Goal: Transaction & Acquisition: Obtain resource

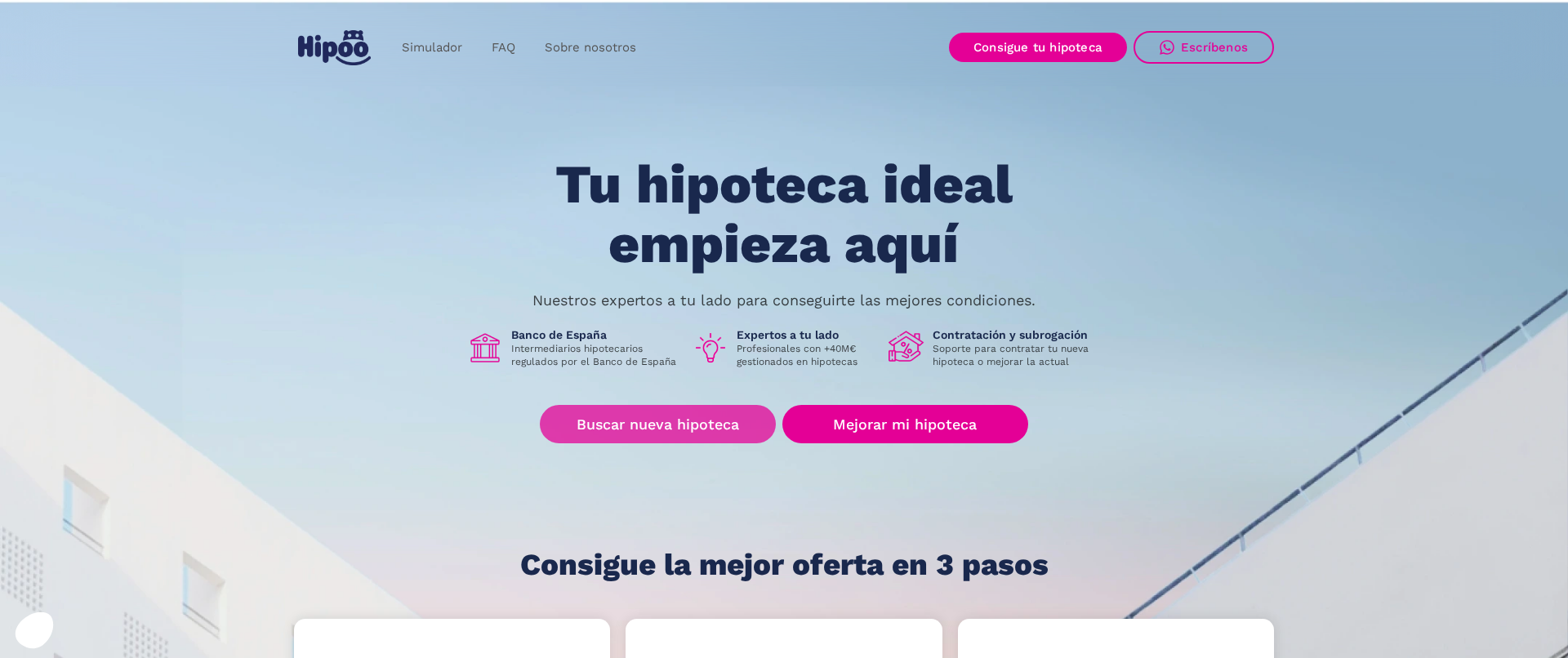
click at [714, 430] on link "Buscar nueva hipoteca" at bounding box center [658, 424] width 236 height 38
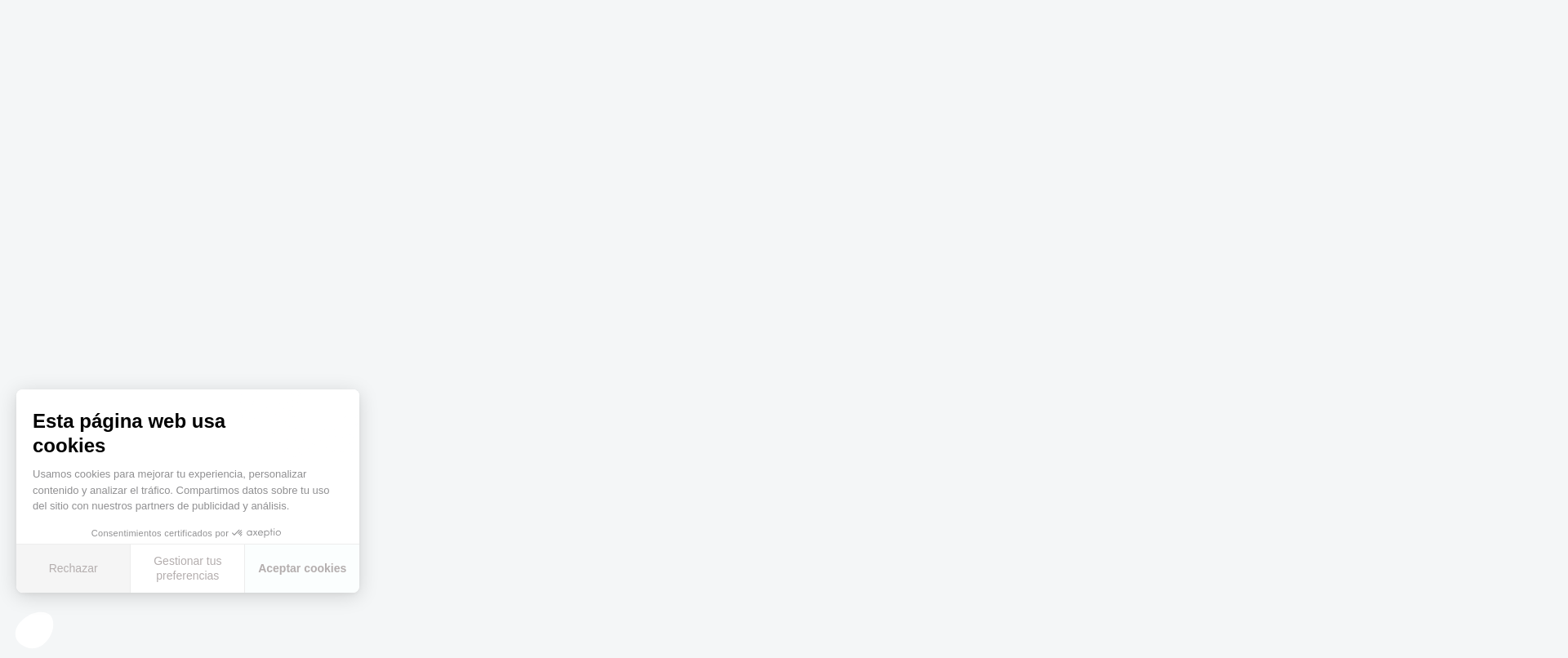
click at [84, 563] on button "Rechazar" at bounding box center [73, 568] width 114 height 48
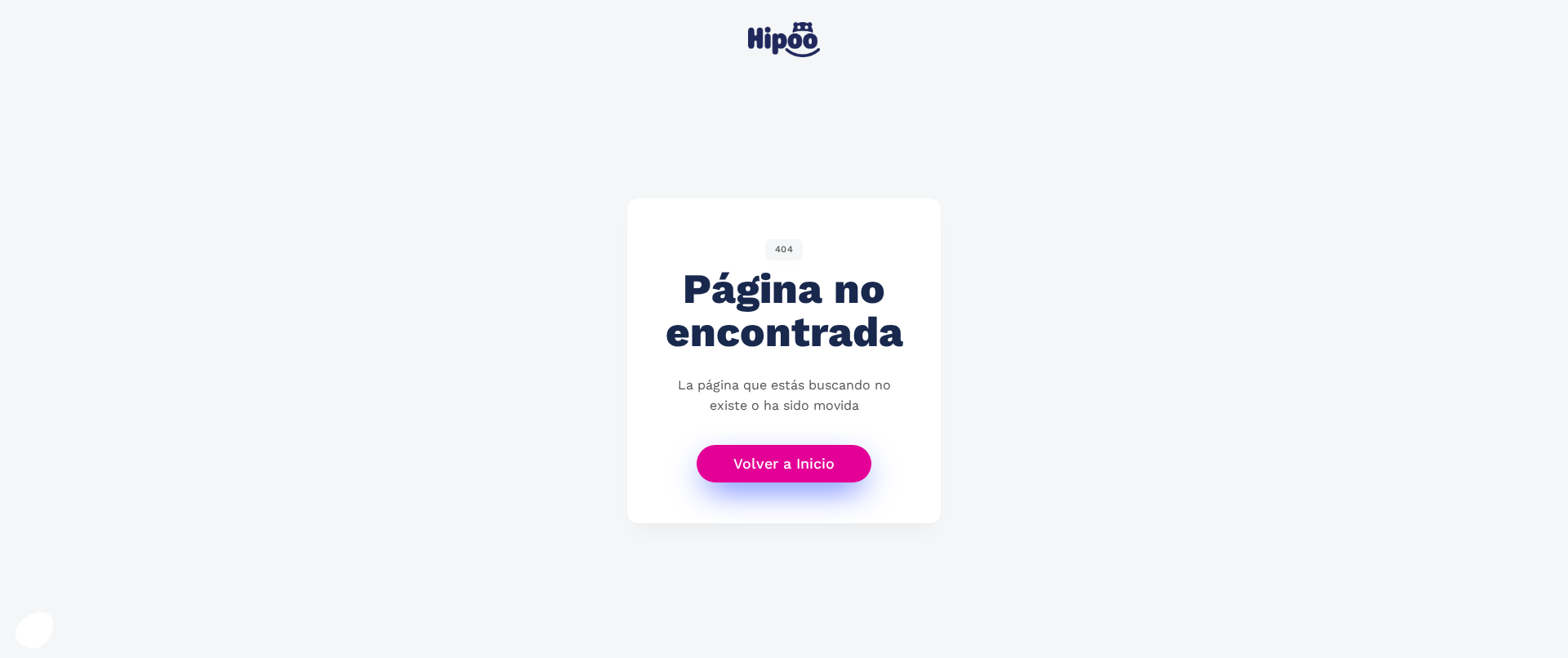
click at [847, 458] on link "Volver a Inicio" at bounding box center [784, 464] width 175 height 38
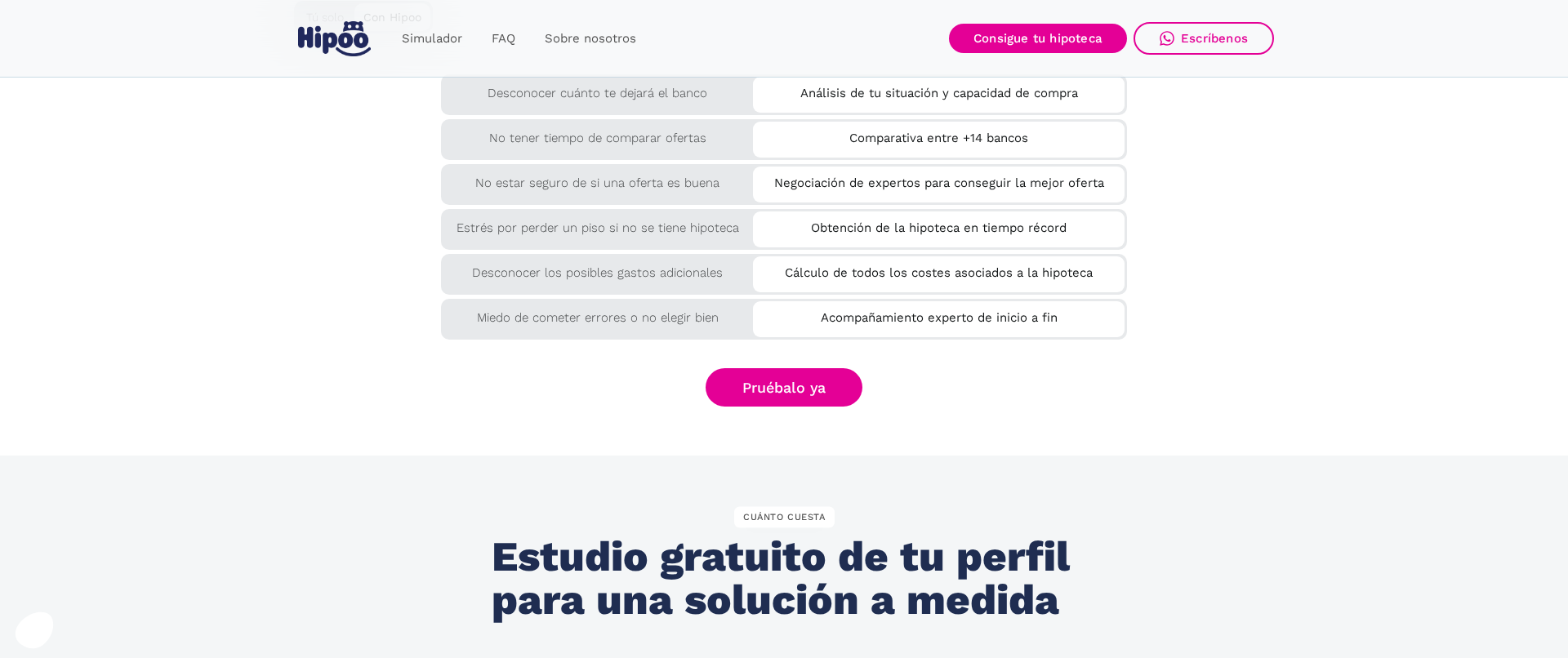
scroll to position [2891, 0]
click at [759, 384] on link "Pruébalo ya" at bounding box center [784, 390] width 157 height 38
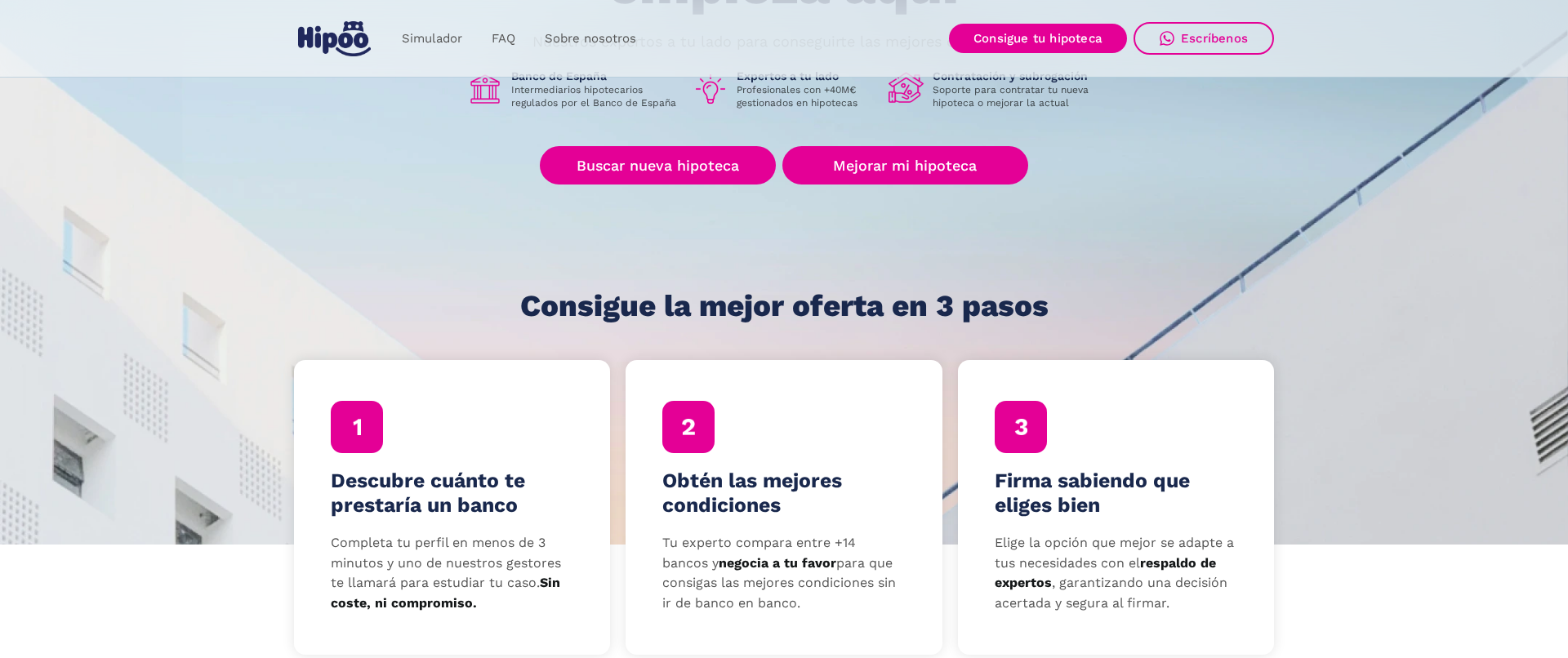
scroll to position [0, 0]
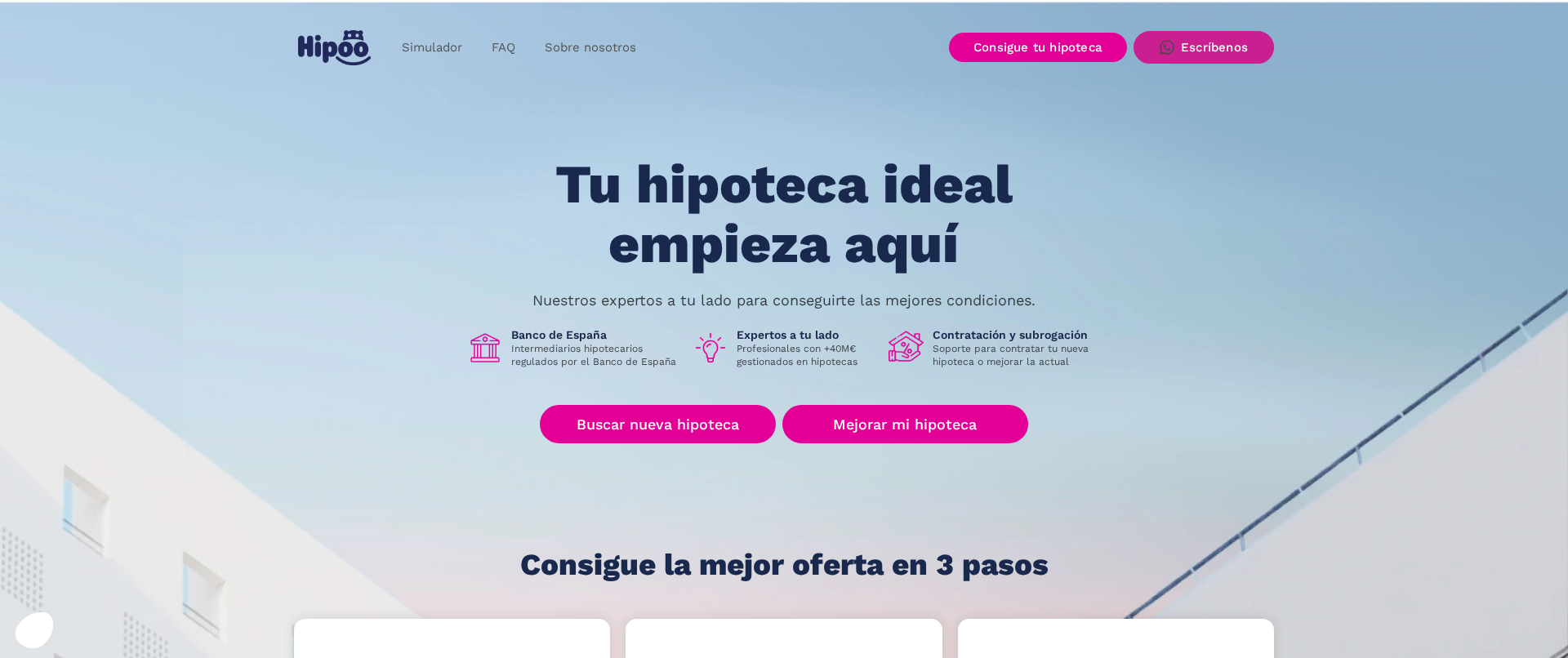
click at [1236, 56] on link "Escríbenos" at bounding box center [1204, 47] width 140 height 33
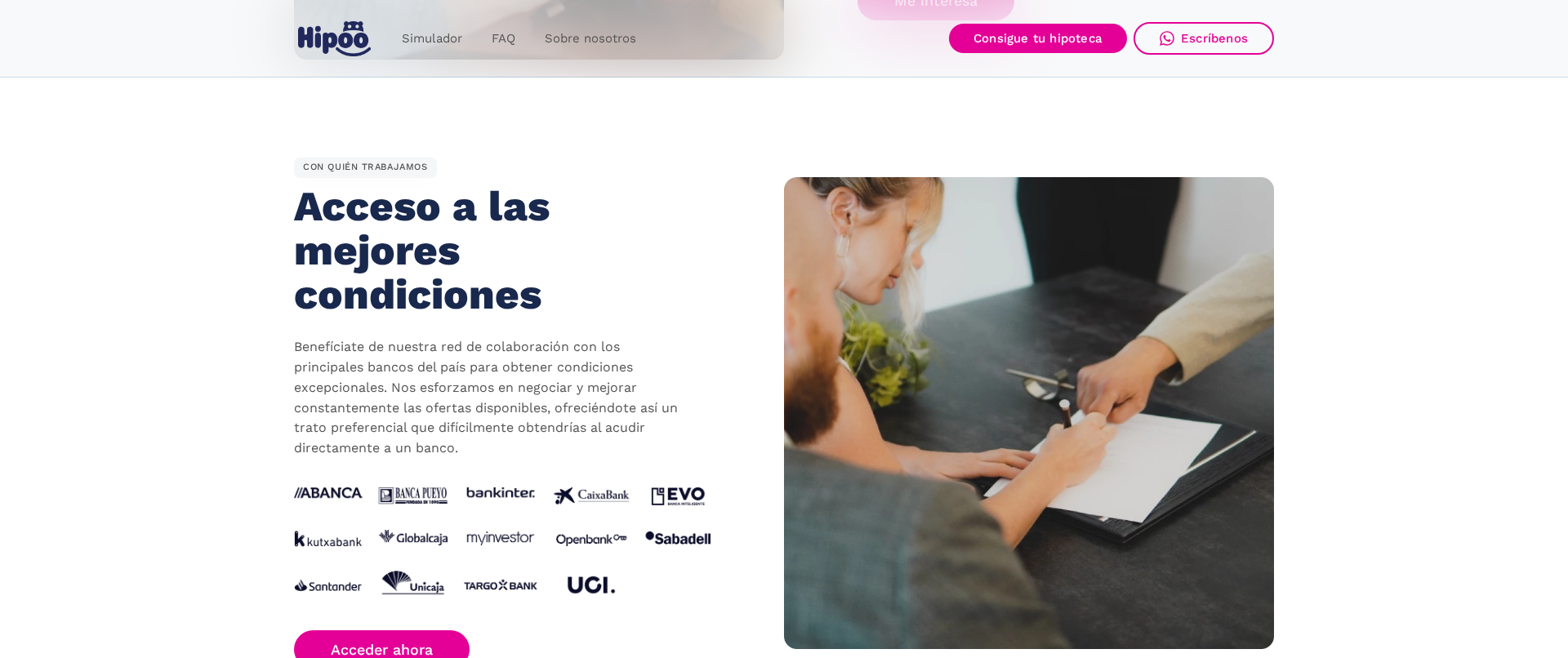
scroll to position [1418, 0]
